Goal: Find specific page/section

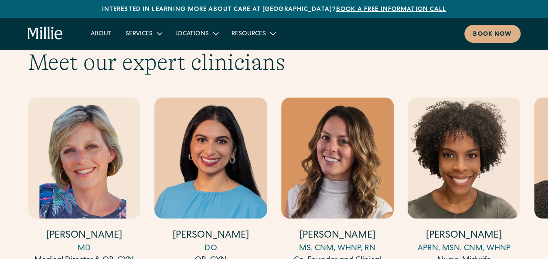
scroll to position [2410, 0]
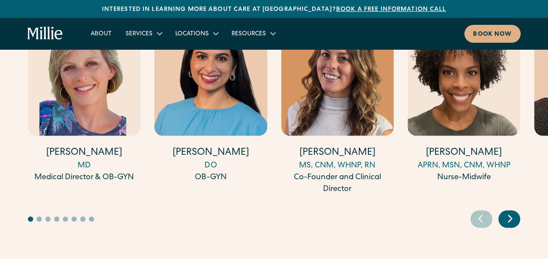
click at [511, 215] on icon "Next slide" at bounding box center [509, 218] width 3 height 7
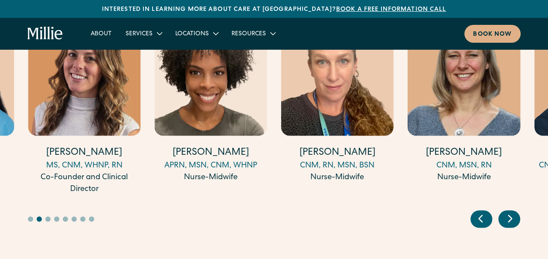
click at [511, 215] on icon "Next slide" at bounding box center [509, 218] width 3 height 7
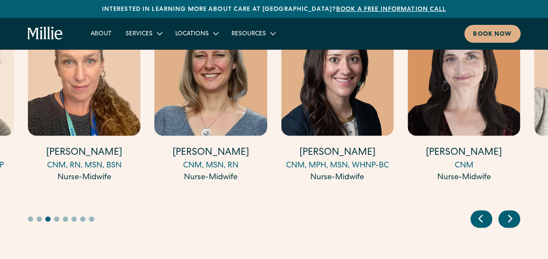
click at [511, 215] on icon "Next slide" at bounding box center [509, 218] width 3 height 7
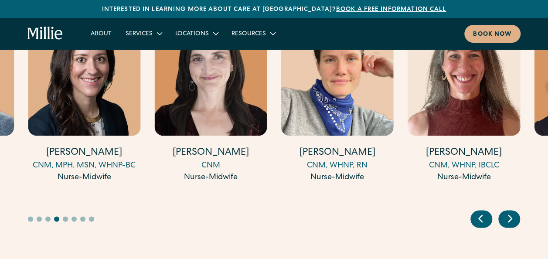
click at [511, 215] on icon "Next slide" at bounding box center [509, 218] width 3 height 7
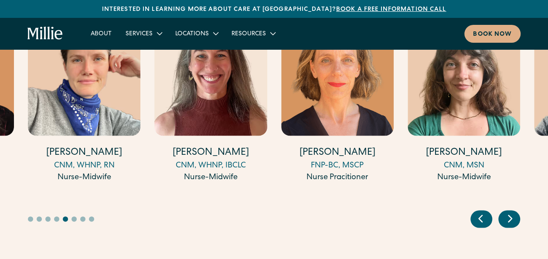
click at [511, 215] on icon "Next slide" at bounding box center [509, 218] width 3 height 7
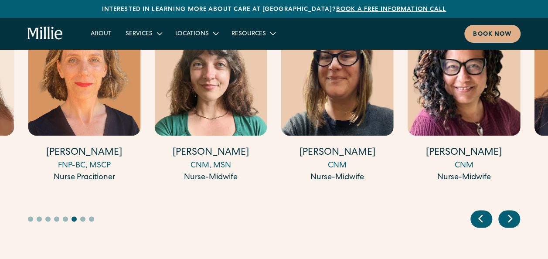
click at [511, 215] on icon "Next slide" at bounding box center [509, 218] width 3 height 7
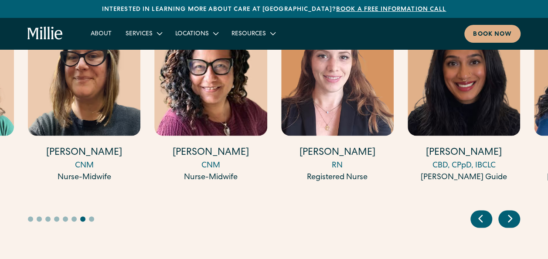
click at [511, 215] on icon "Next slide" at bounding box center [509, 218] width 3 height 7
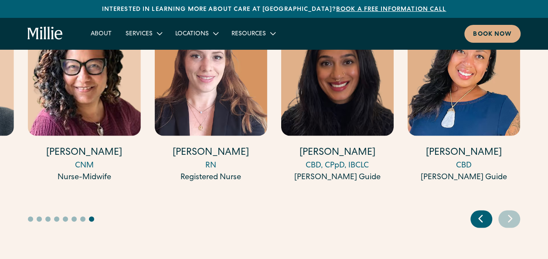
click at [511, 215] on icon "Next slide" at bounding box center [509, 218] width 3 height 7
click at [483, 211] on icon "Previous slide" at bounding box center [480, 218] width 13 height 14
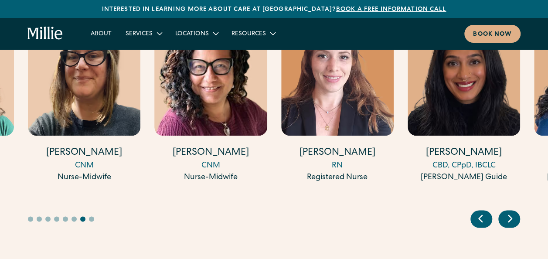
click at [483, 211] on icon "Previous slide" at bounding box center [480, 218] width 13 height 14
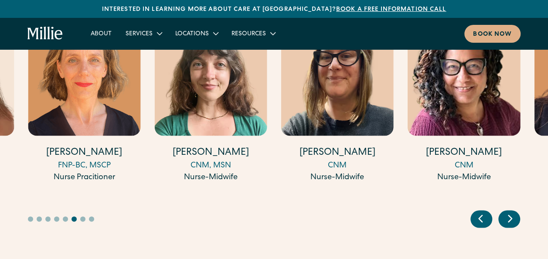
click at [342, 106] on img "13 / 17" at bounding box center [337, 74] width 112 height 121
